Goal: Information Seeking & Learning: Find specific fact

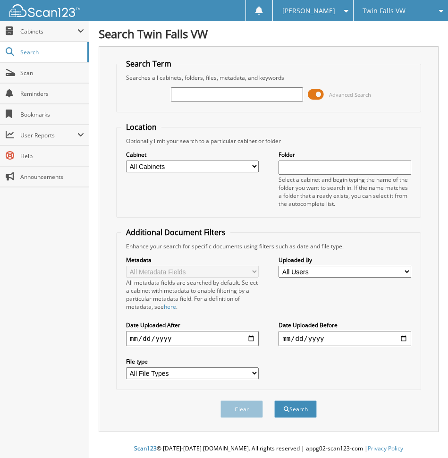
click at [227, 94] on input "text" at bounding box center [237, 94] width 133 height 14
paste input "T248997"
type input "T248997"
click at [291, 411] on button "Search" at bounding box center [295, 408] width 42 height 17
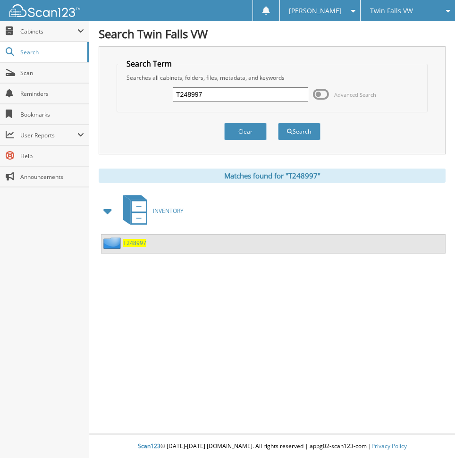
click at [135, 240] on span "T248997" at bounding box center [134, 243] width 23 height 8
